Goal: Navigation & Orientation: Find specific page/section

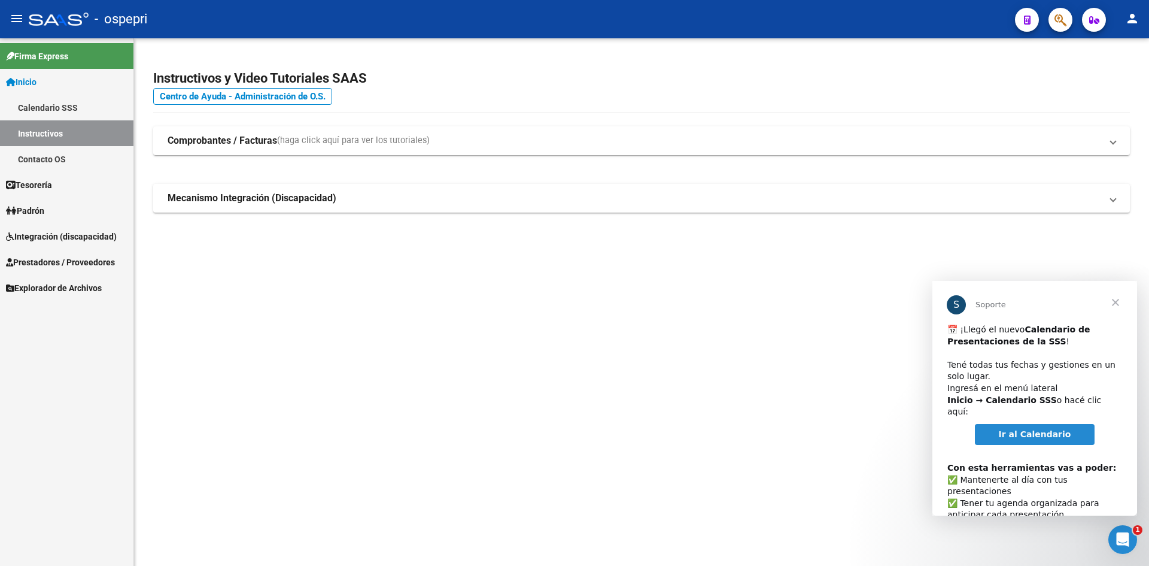
click at [1134, 23] on mat-icon "person" at bounding box center [1132, 18] width 14 height 14
click at [1134, 16] on div at bounding box center [574, 283] width 1149 height 566
click at [1134, 16] on mat-icon "person" at bounding box center [1132, 18] width 14 height 14
click at [1131, 42] on button "person Mi Perfil" at bounding box center [1107, 50] width 73 height 29
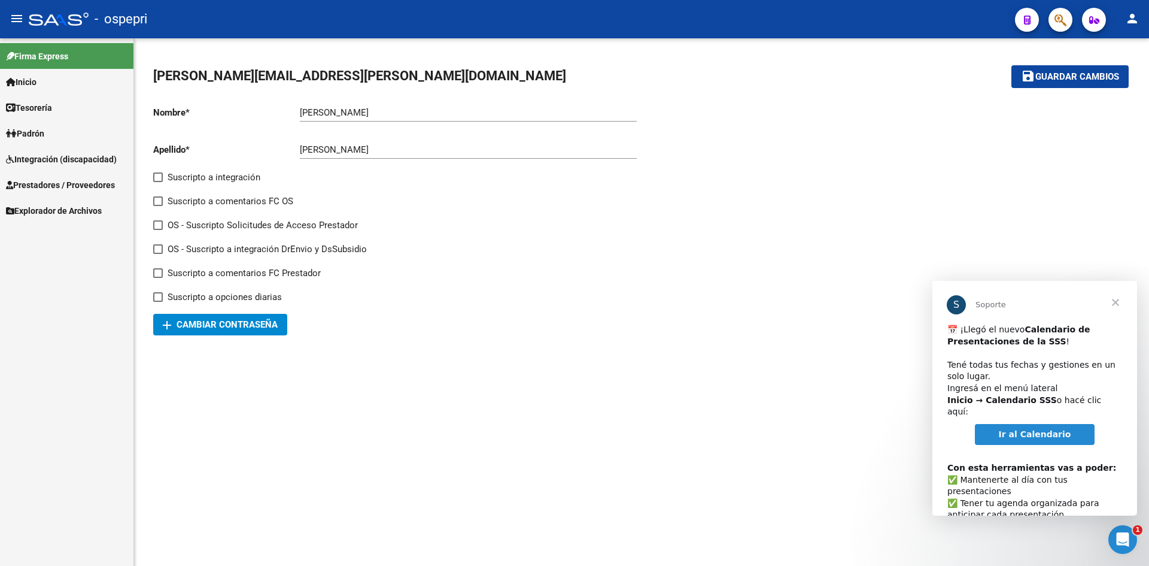
click at [889, 259] on div at bounding box center [886, 215] width 488 height 239
click at [50, 62] on span "Firma Express" at bounding box center [37, 56] width 62 height 13
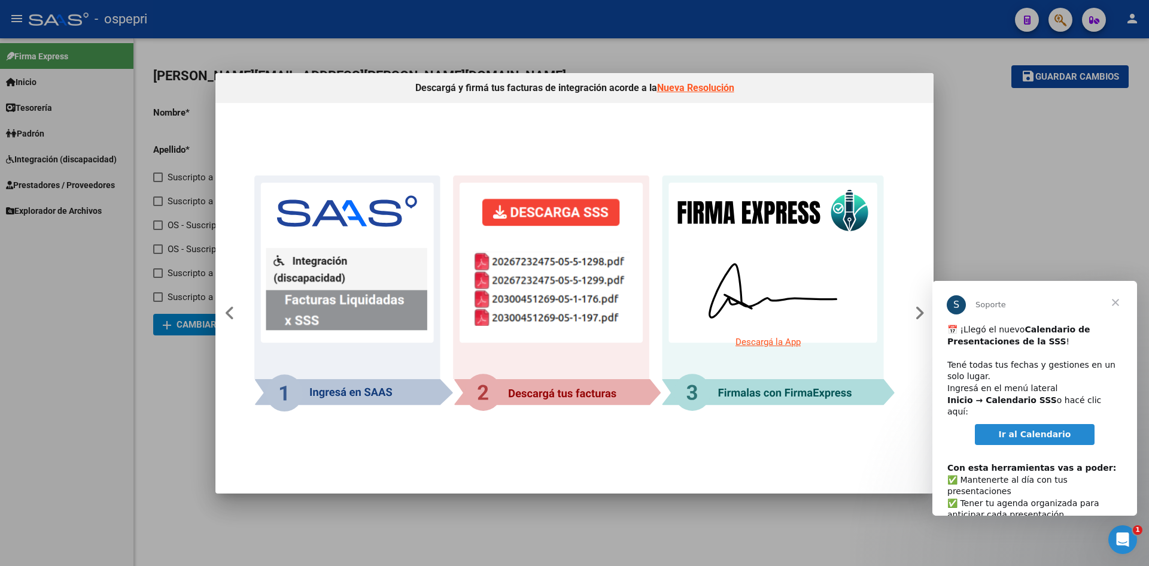
drag, startPoint x: 1070, startPoint y: 193, endPoint x: 1083, endPoint y: 196, distance: 13.5
click at [1076, 196] on div at bounding box center [574, 283] width 1149 height 566
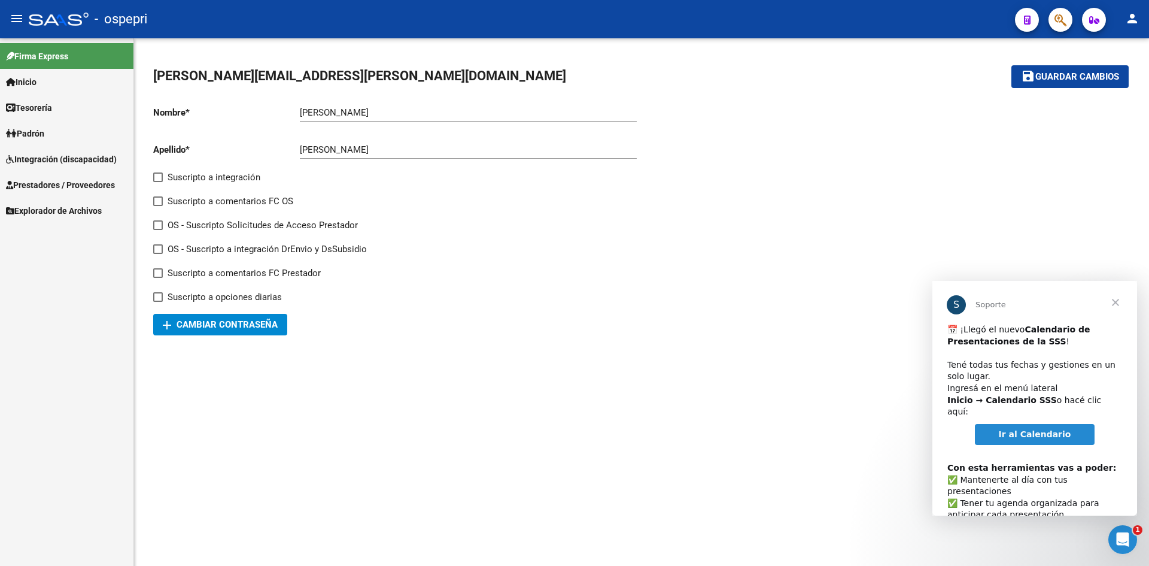
click at [1112, 302] on span "Cerrar" at bounding box center [1115, 302] width 43 height 43
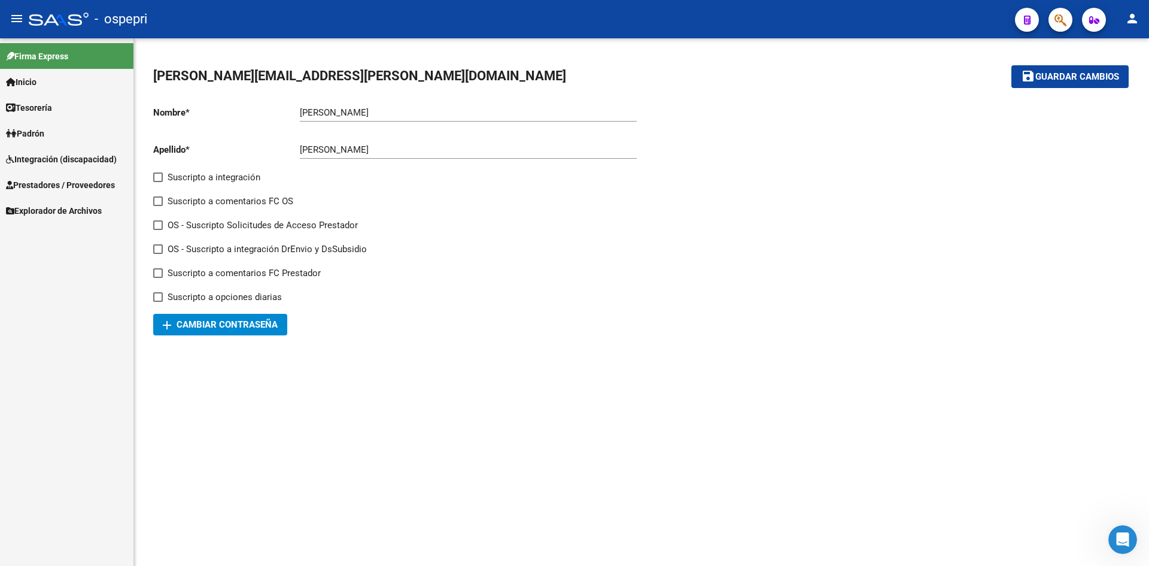
click at [56, 76] on link "Inicio" at bounding box center [66, 82] width 133 height 26
click at [73, 84] on link "Inicio" at bounding box center [66, 82] width 133 height 26
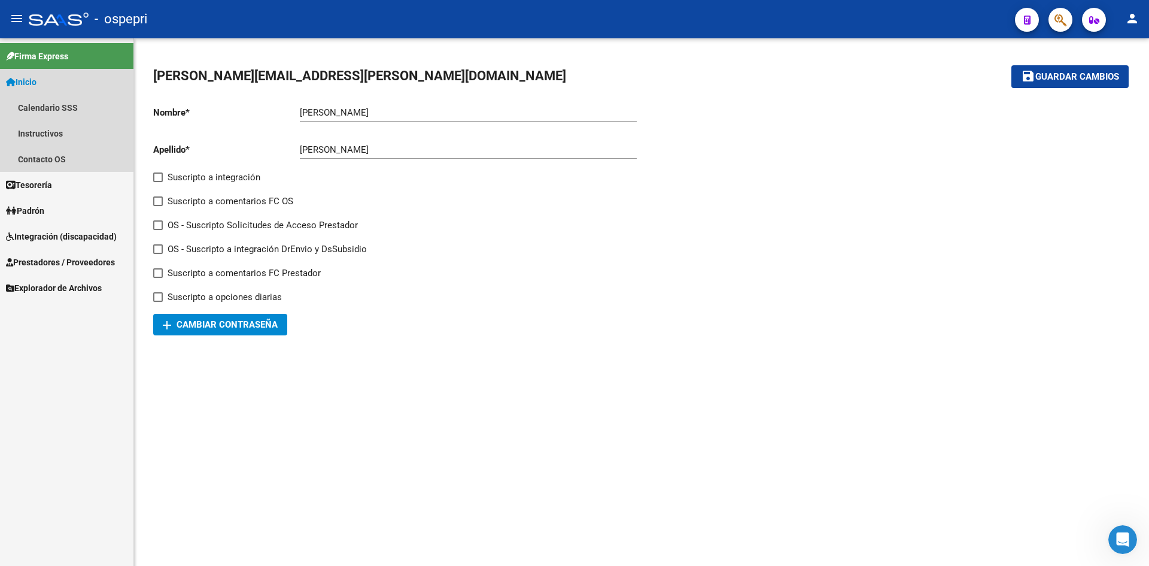
click at [46, 85] on link "Inicio" at bounding box center [66, 82] width 133 height 26
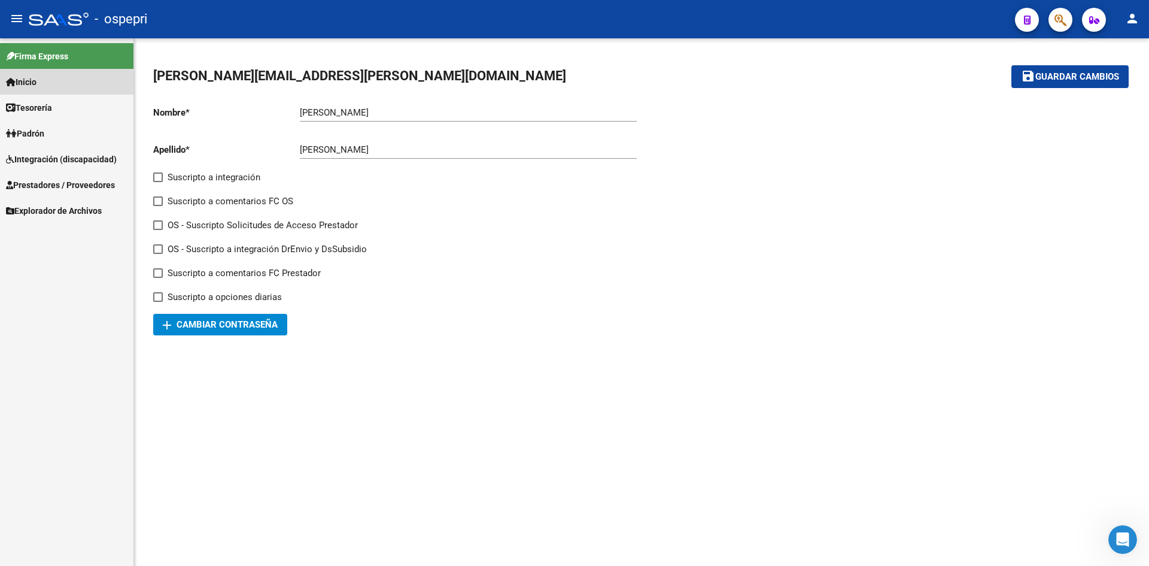
click at [46, 85] on link "Inicio" at bounding box center [66, 82] width 133 height 26
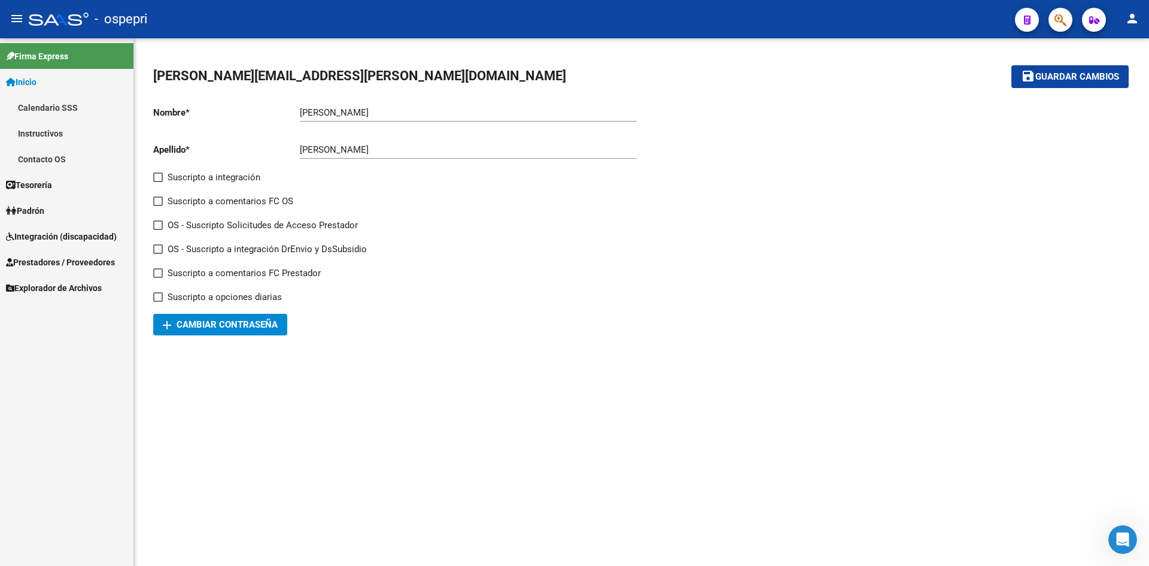
click at [61, 136] on link "Instructivos" at bounding box center [66, 133] width 133 height 26
